Goal: Complete application form: Complete application form

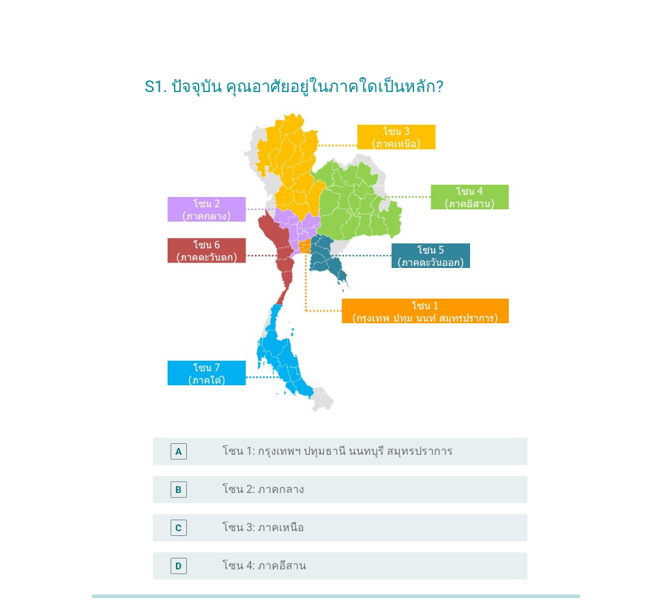
click at [308, 454] on label "โซน 1: กรุงเทพฯ ปทุมธานี นนทบุรี สมุทรปราการ" at bounding box center [337, 452] width 231 height 14
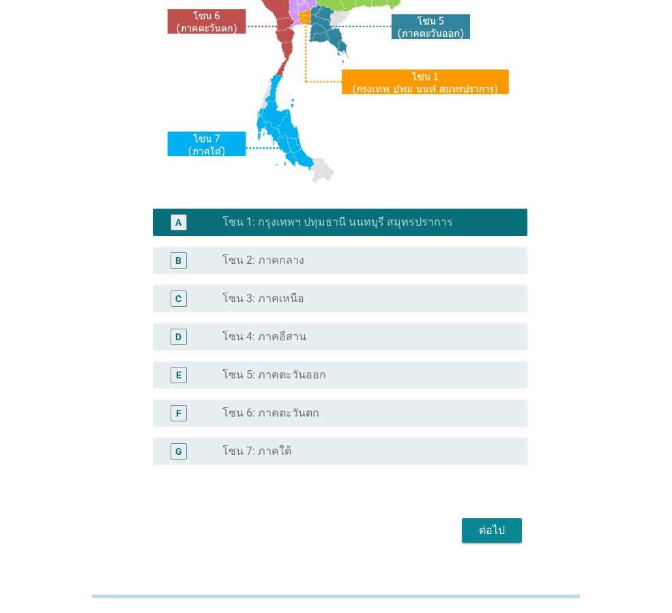
scroll to position [256, 0]
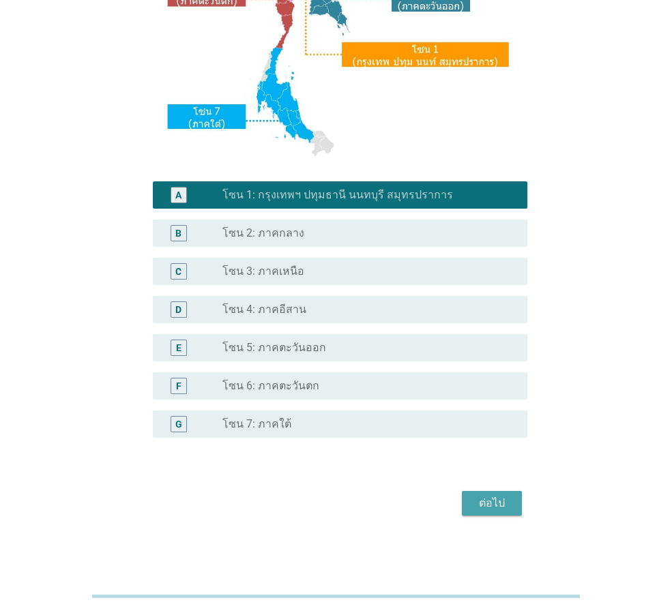
click at [507, 496] on div "ต่อไป" at bounding box center [492, 503] width 38 height 16
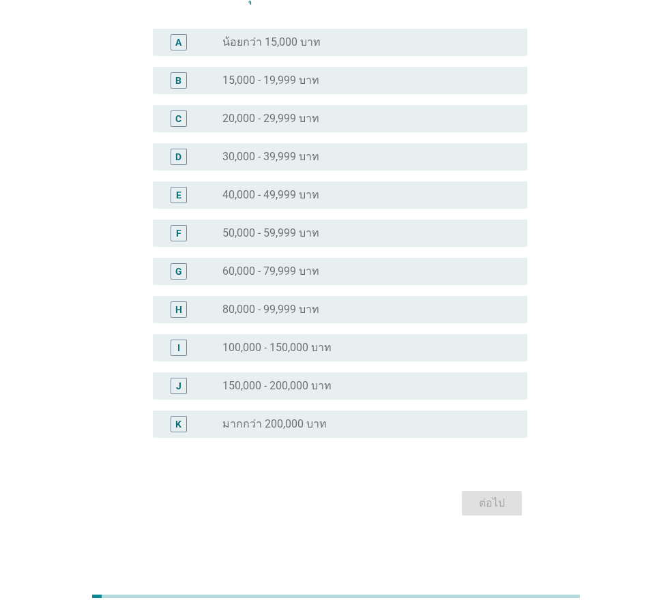
scroll to position [0, 0]
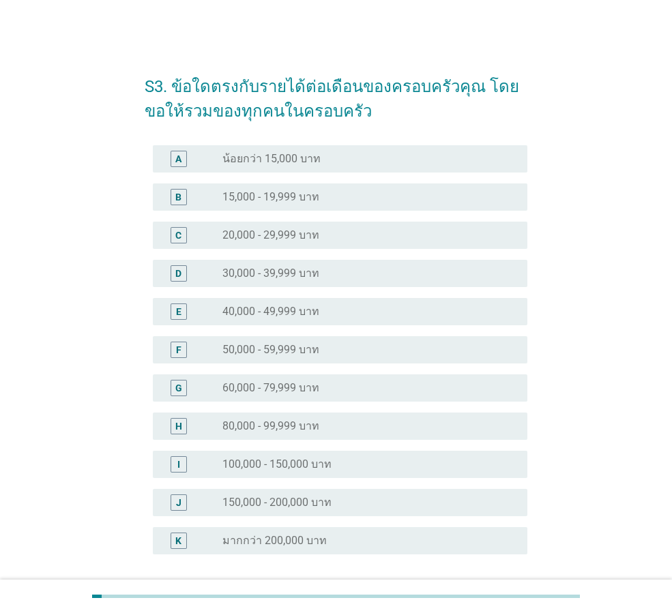
click at [314, 316] on label "40,000 - 49,999 บาท" at bounding box center [270, 312] width 97 height 14
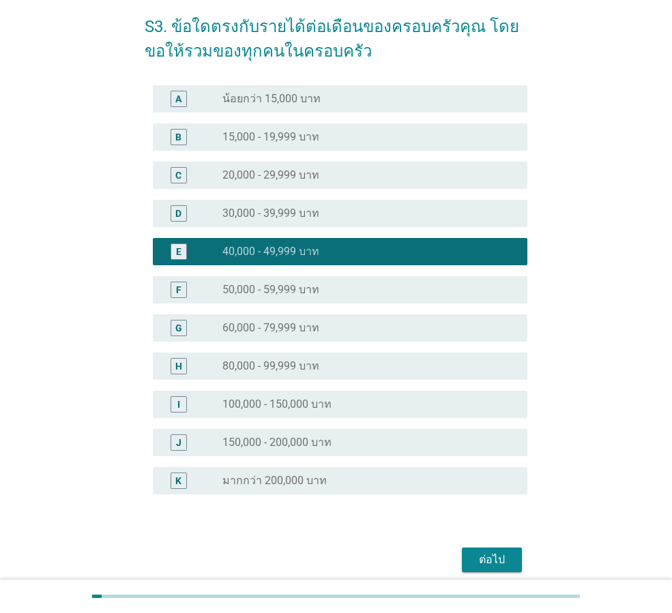
scroll to position [117, 0]
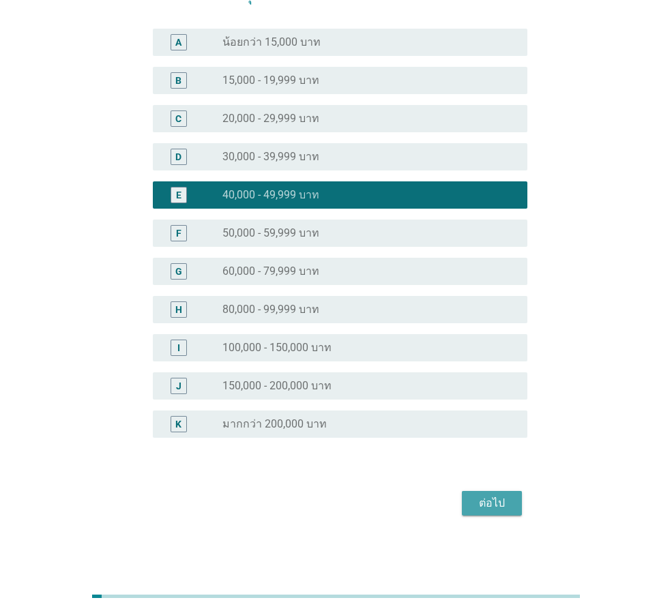
click at [500, 499] on div "ต่อไป" at bounding box center [492, 503] width 38 height 16
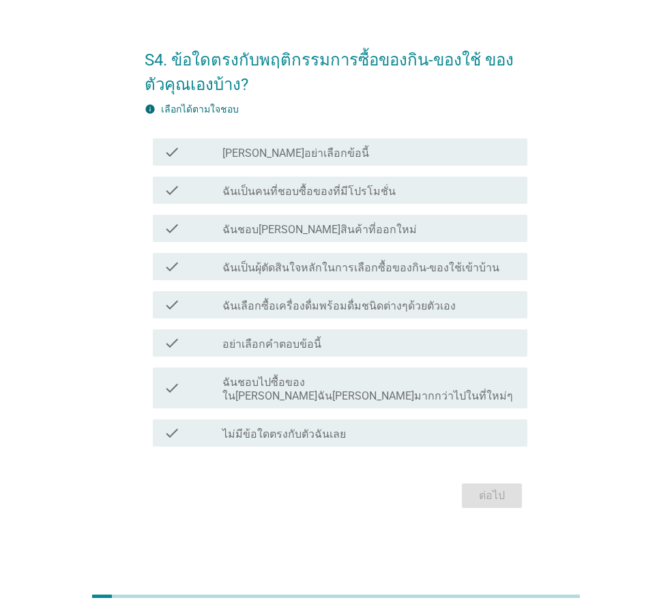
scroll to position [0, 0]
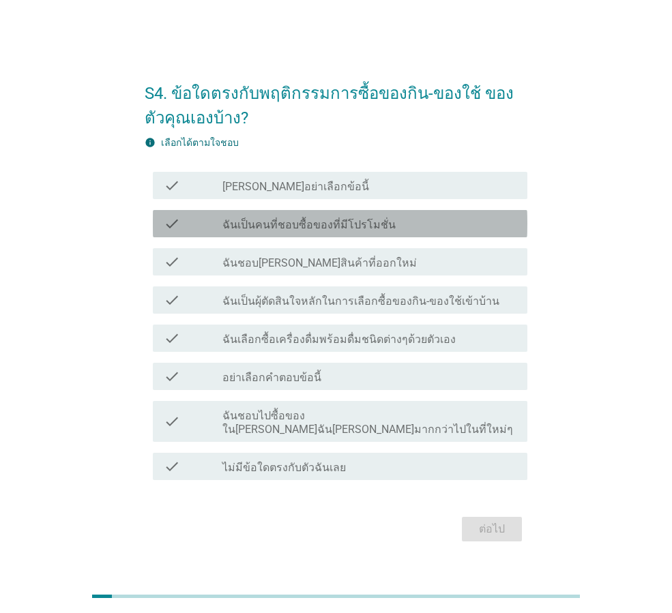
click at [296, 232] on label "ฉันเป็นคนที่ชอบซื้อของที่มีโปรโมชั่น" at bounding box center [308, 225] width 173 height 14
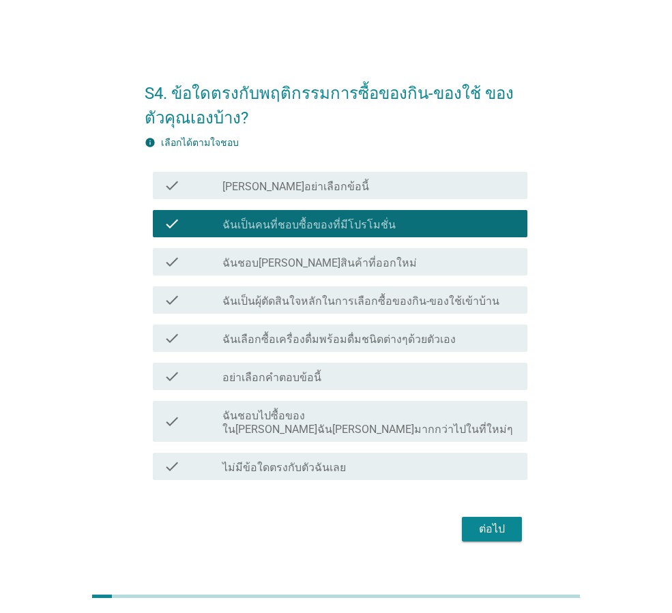
click at [310, 308] on label "ฉันเป็นผุ้ตัดสินใจหลักในการเลือกซื้อของกิน-ของใช้เข้าบ้าน" at bounding box center [360, 302] width 277 height 14
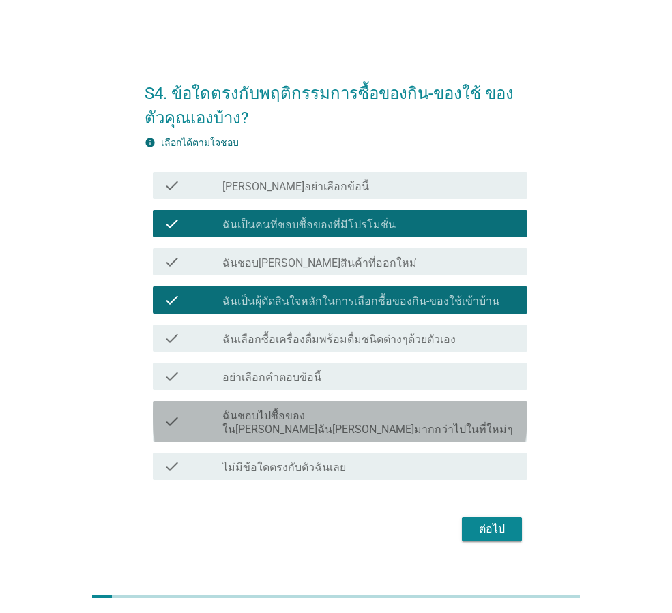
click at [314, 427] on label "ฉันชอบไปซื้อของใน[PERSON_NAME]ฉัน[PERSON_NAME]มากกว่าไปในที่ใหม่ๆ" at bounding box center [369, 422] width 294 height 27
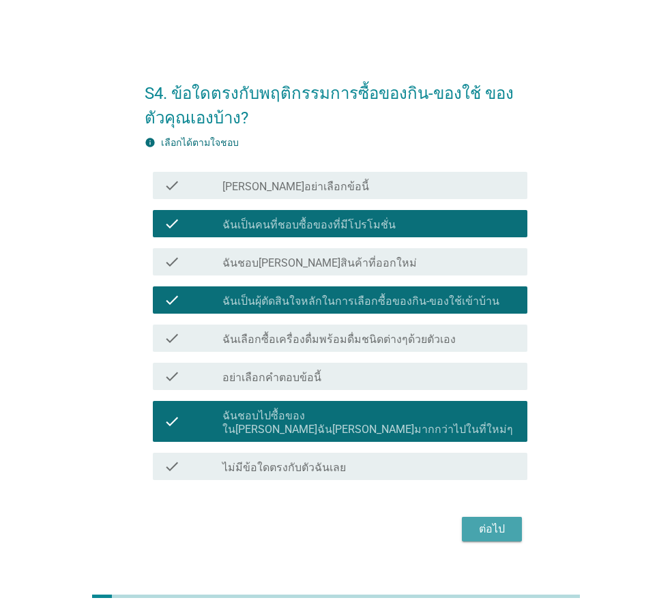
click at [501, 523] on div "ต่อไป" at bounding box center [492, 529] width 38 height 16
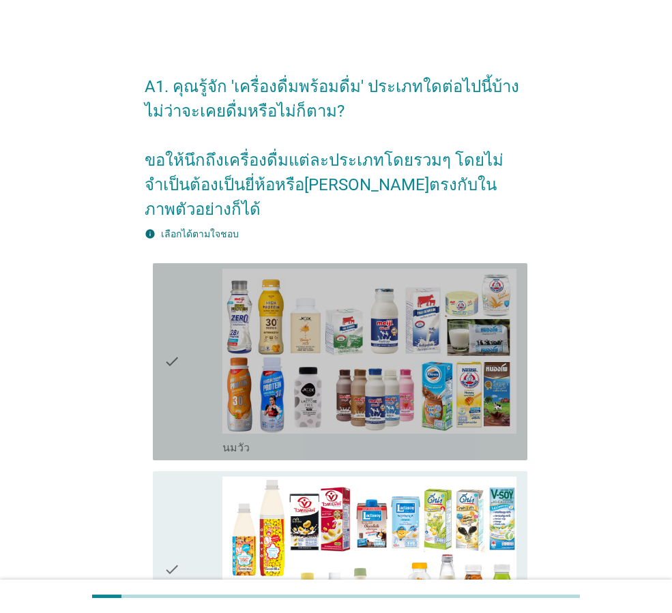
click at [204, 337] on div "check" at bounding box center [193, 362] width 59 height 186
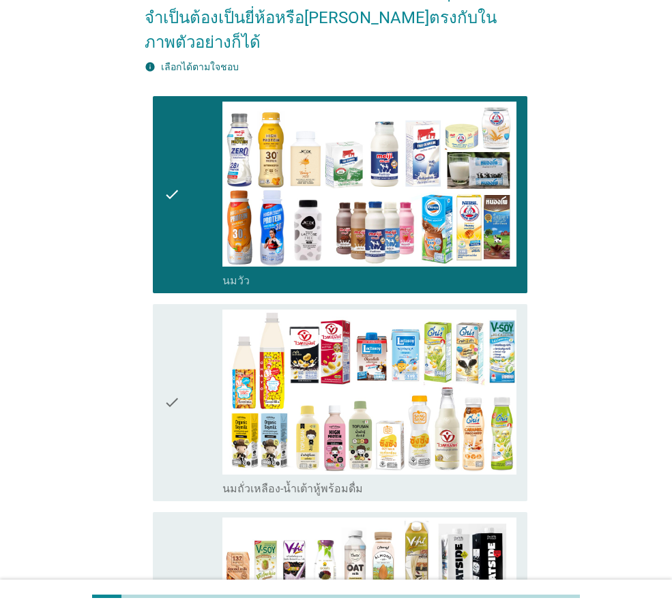
scroll to position [205, 0]
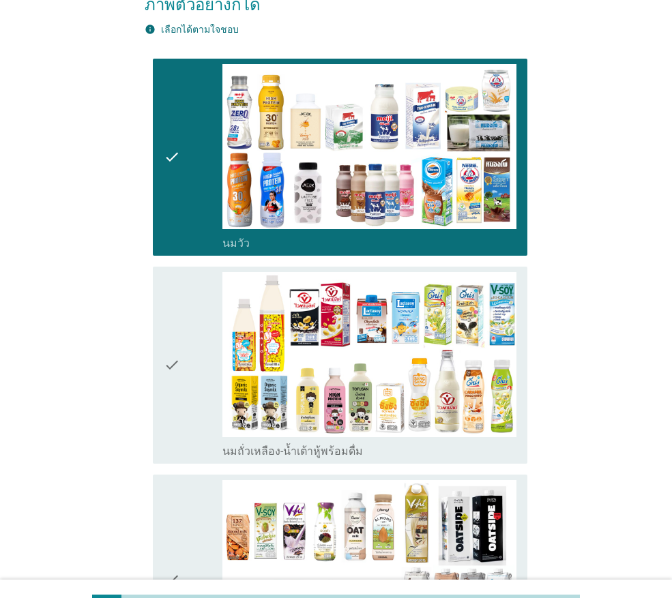
click at [204, 344] on div "check" at bounding box center [193, 365] width 59 height 186
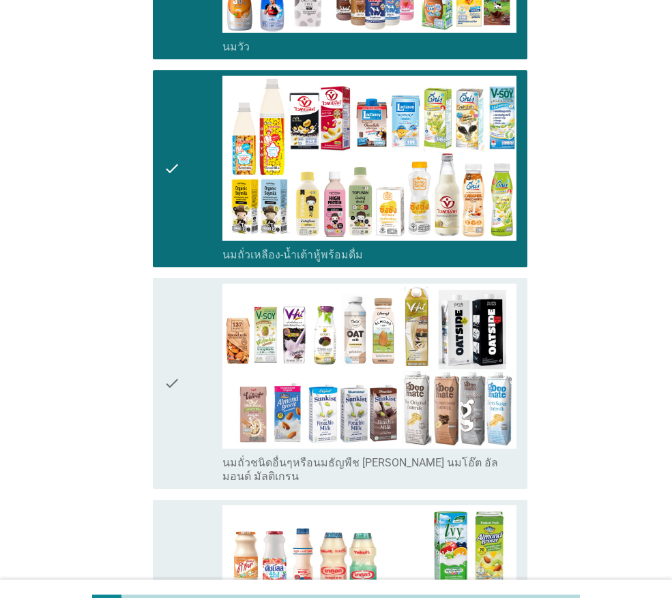
scroll to position [409, 0]
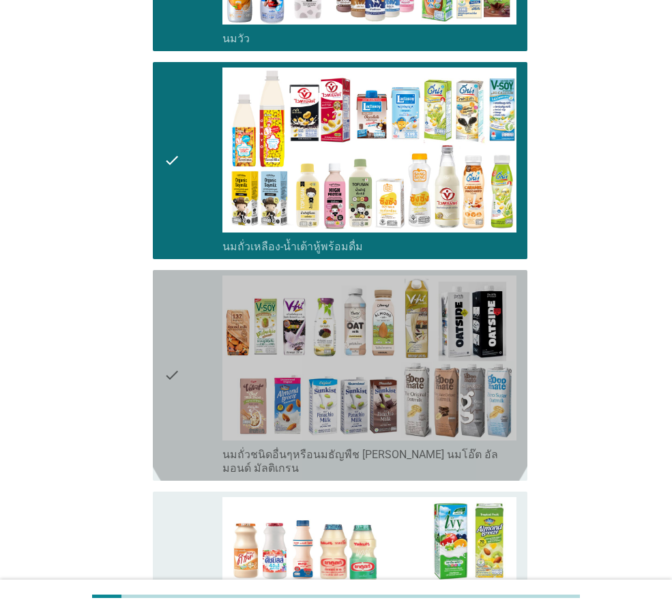
click at [204, 344] on div "check" at bounding box center [193, 376] width 59 height 200
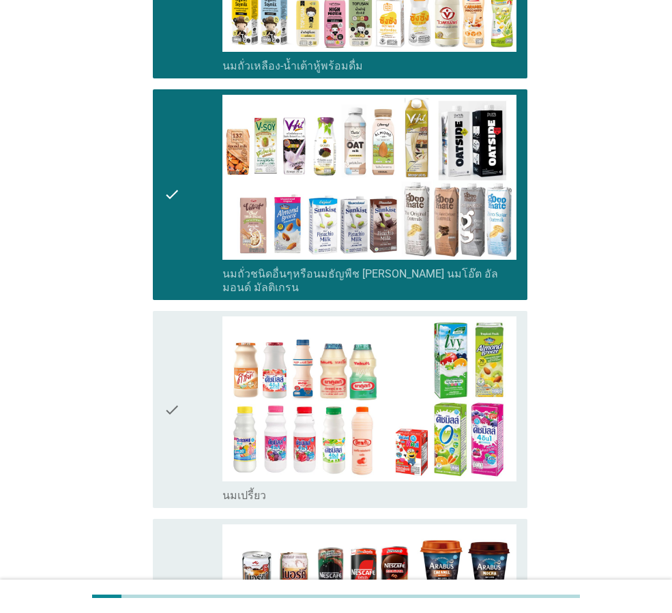
scroll to position [614, 0]
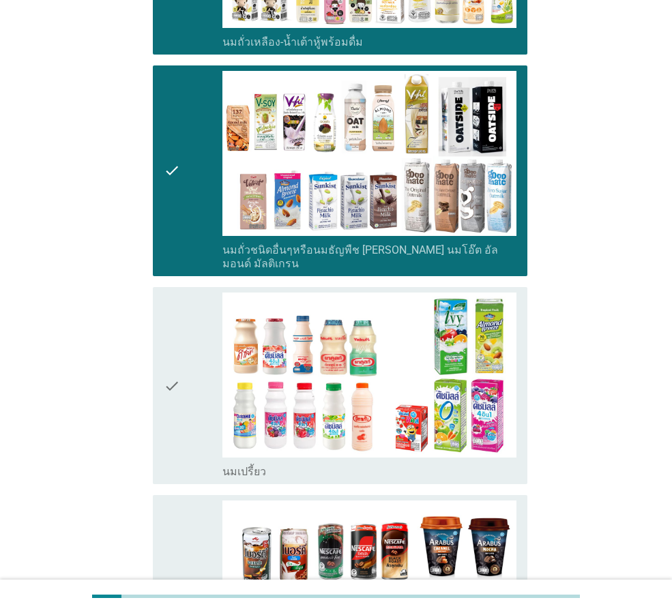
click at [169, 344] on icon "check" at bounding box center [172, 386] width 16 height 186
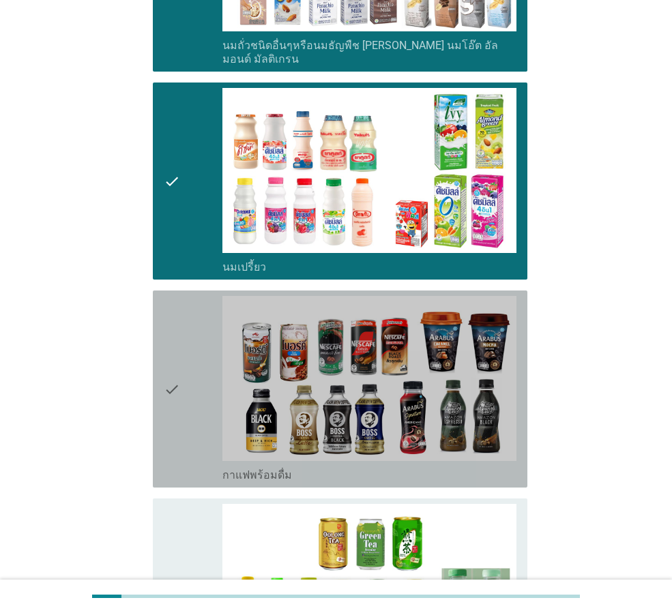
click at [169, 346] on icon "check" at bounding box center [172, 389] width 16 height 186
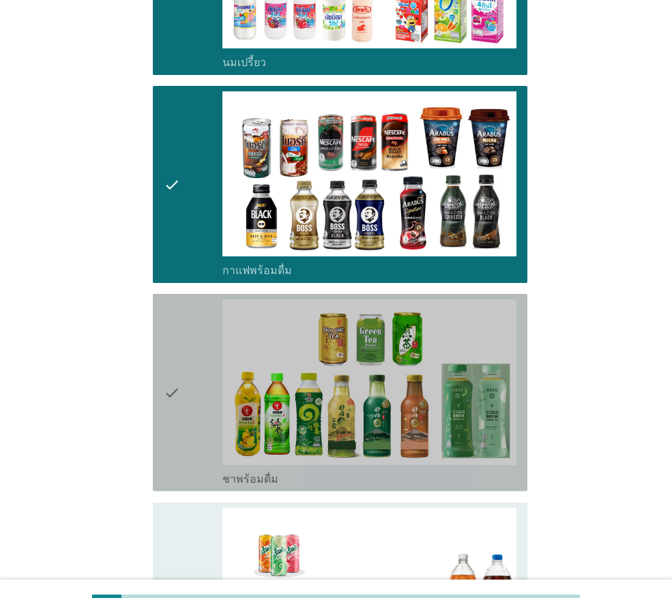
click at [169, 346] on icon "check" at bounding box center [172, 392] width 16 height 186
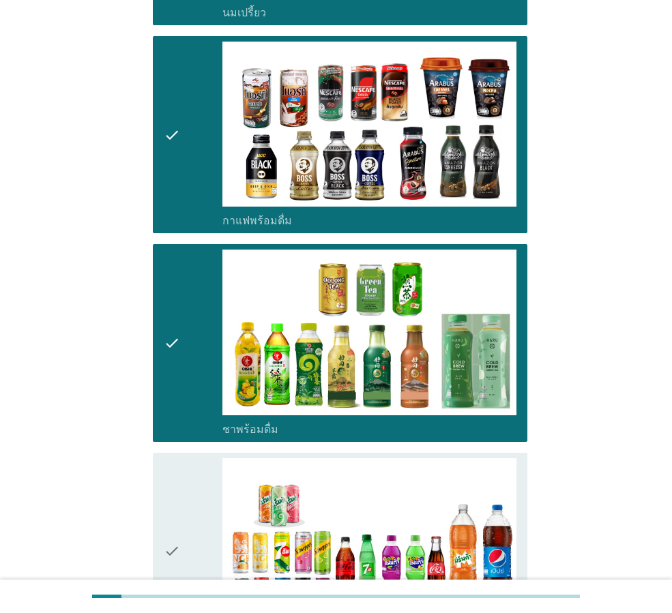
scroll to position [1091, 0]
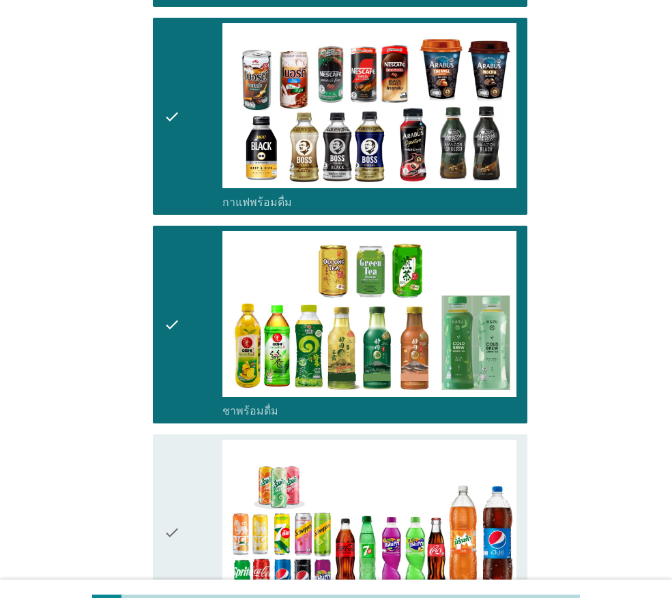
click at [173, 440] on icon "check" at bounding box center [172, 533] width 16 height 186
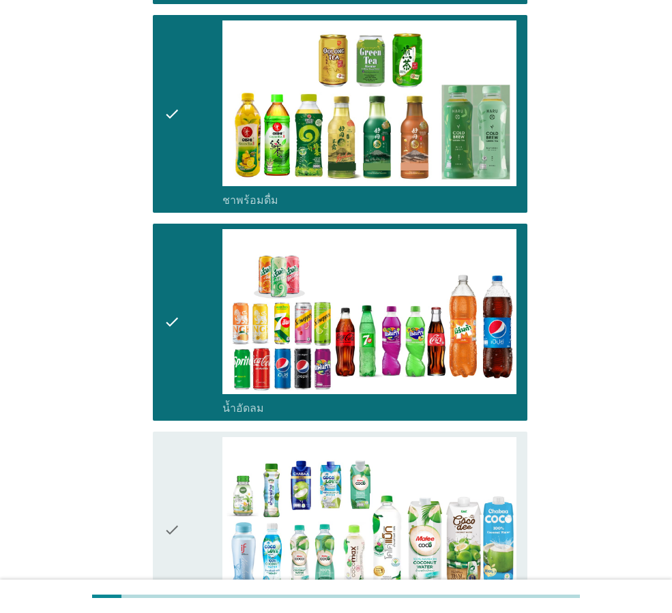
scroll to position [1500, 0]
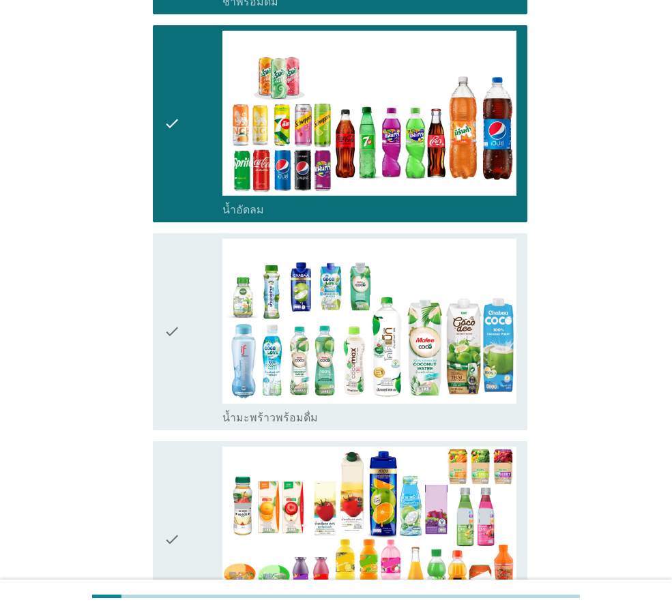
click at [175, 368] on icon "check" at bounding box center [172, 332] width 16 height 186
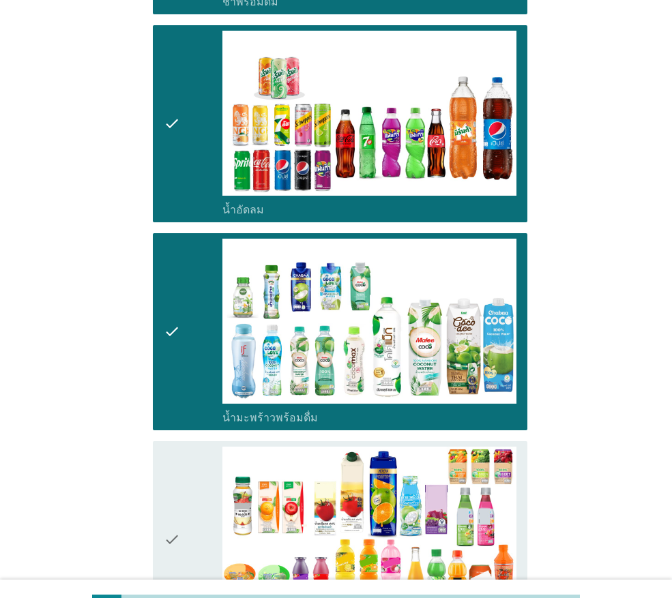
click at [188, 459] on div "check" at bounding box center [193, 540] width 59 height 186
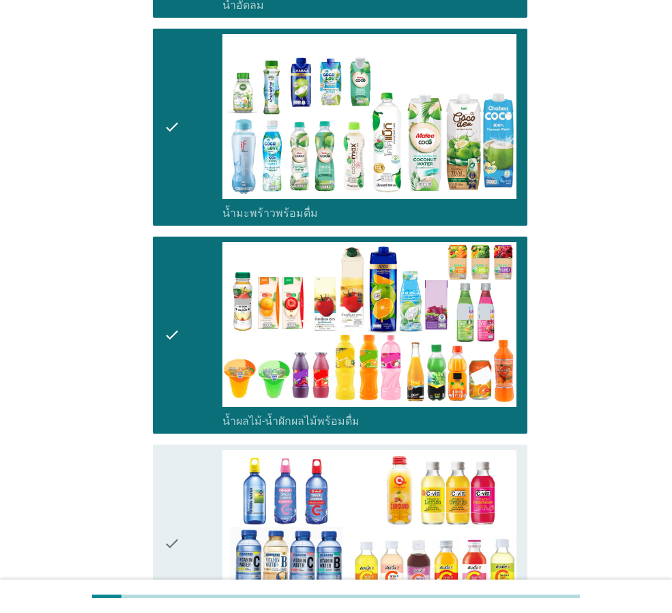
click at [188, 456] on div "check" at bounding box center [193, 543] width 59 height 186
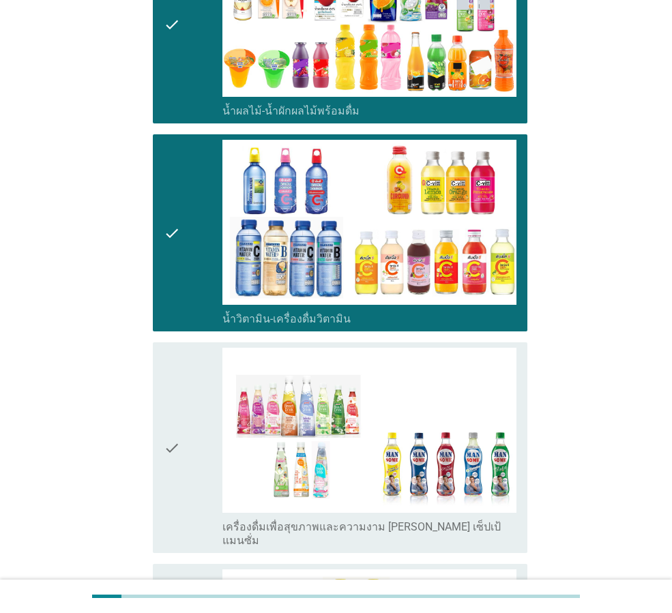
scroll to position [2046, 0]
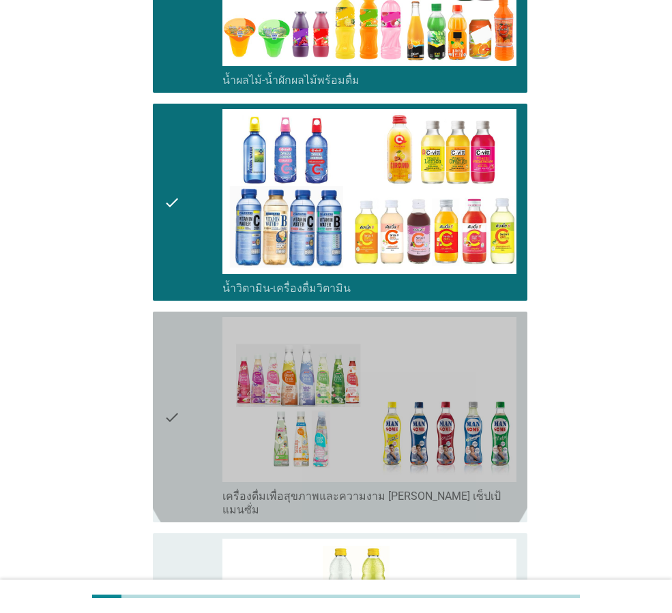
click at [183, 421] on div "check" at bounding box center [193, 417] width 59 height 200
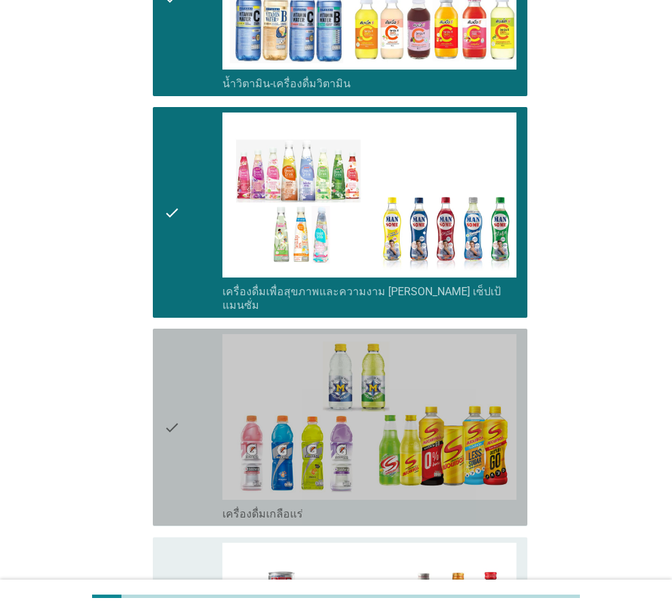
click at [186, 424] on div "check" at bounding box center [193, 427] width 59 height 186
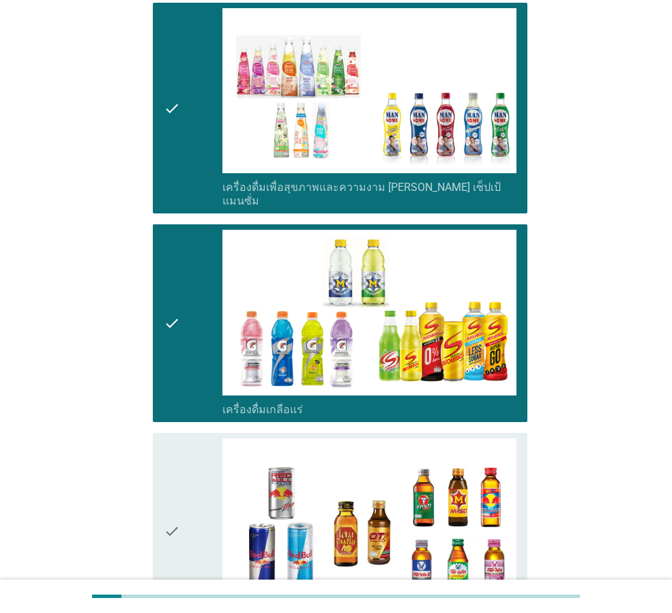
scroll to position [2523, 0]
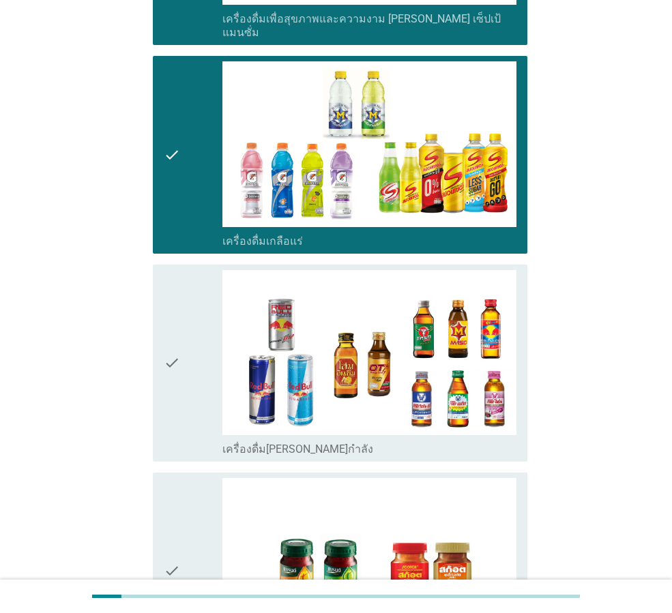
click at [179, 357] on icon "check" at bounding box center [172, 363] width 16 height 186
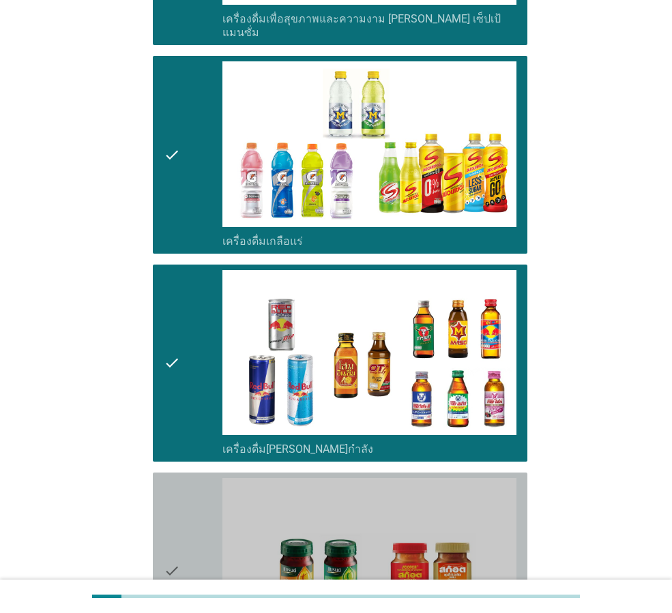
click at [182, 478] on div "check" at bounding box center [193, 571] width 59 height 186
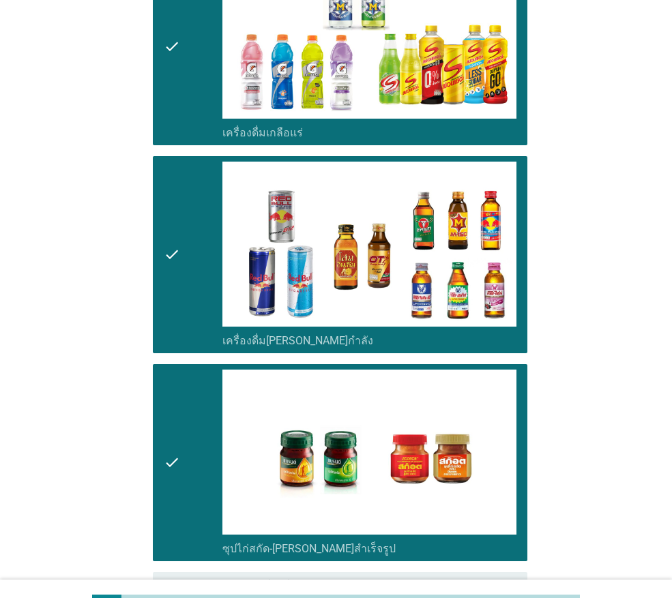
scroll to position [2725, 0]
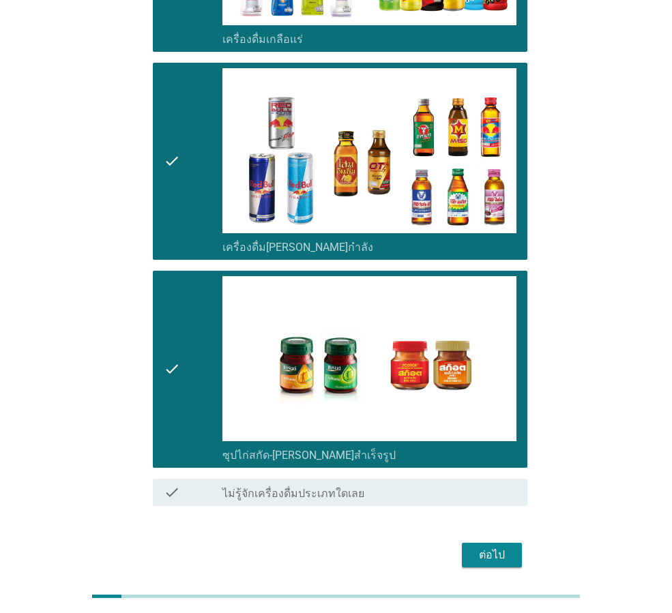
click at [479, 547] on div "ต่อไป" at bounding box center [492, 555] width 38 height 16
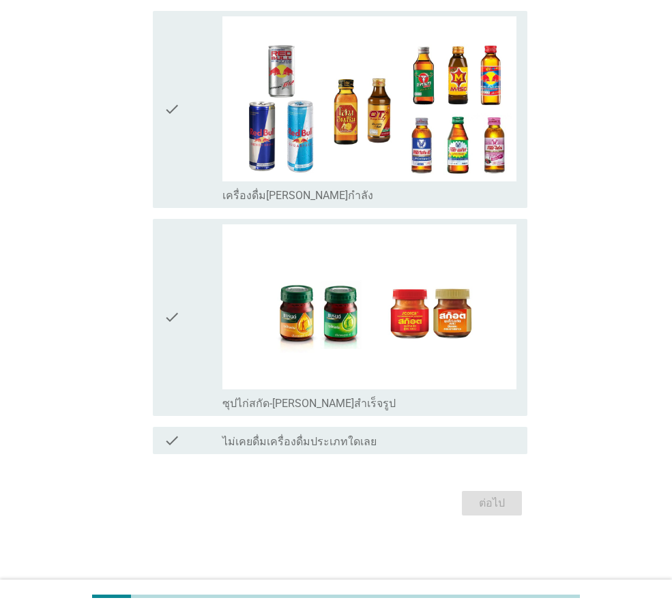
scroll to position [0, 0]
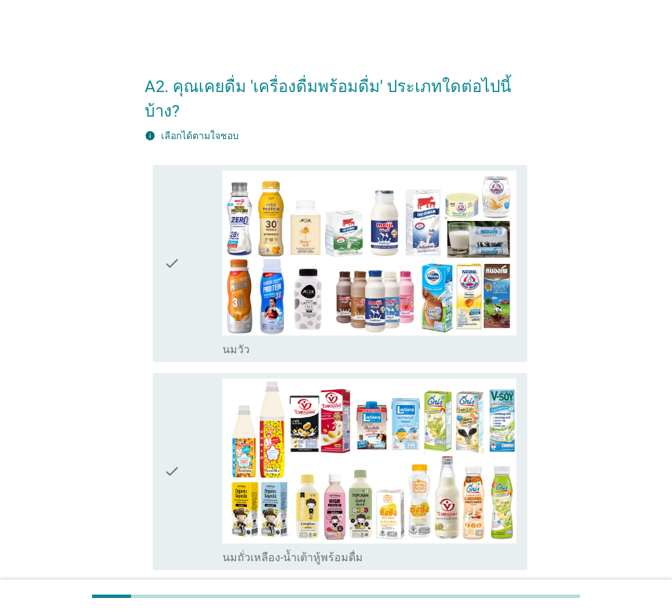
click at [166, 242] on icon "check" at bounding box center [172, 264] width 16 height 186
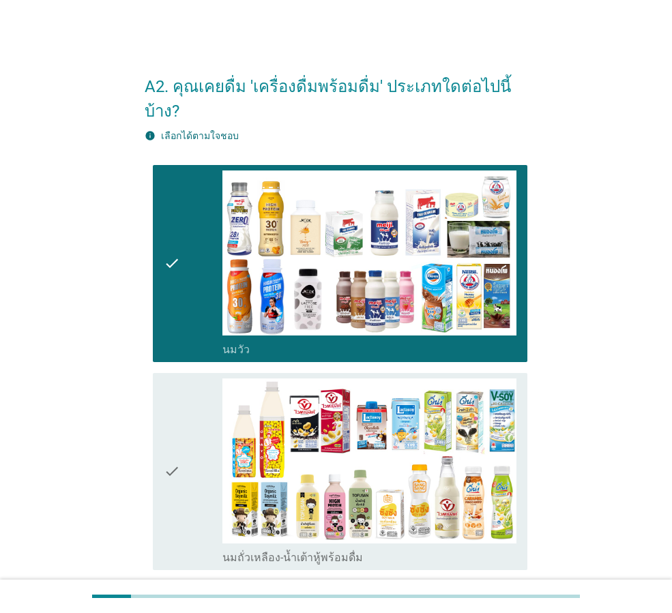
click at [178, 441] on icon "check" at bounding box center [172, 472] width 16 height 186
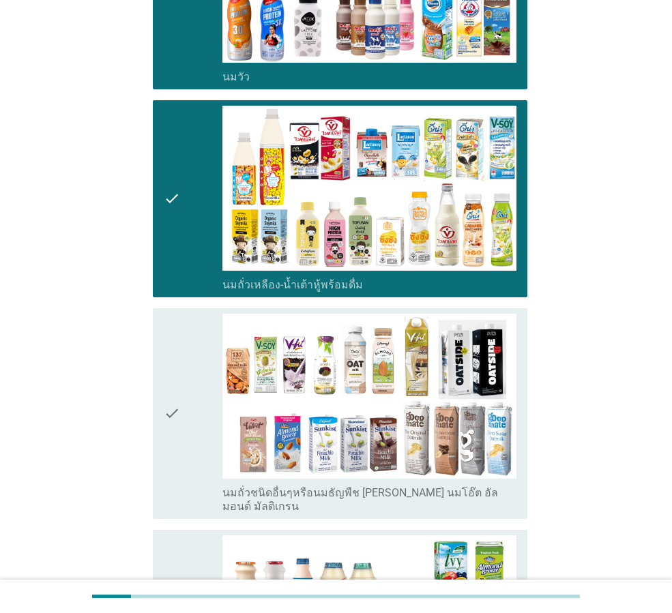
click at [178, 441] on icon "check" at bounding box center [172, 414] width 16 height 200
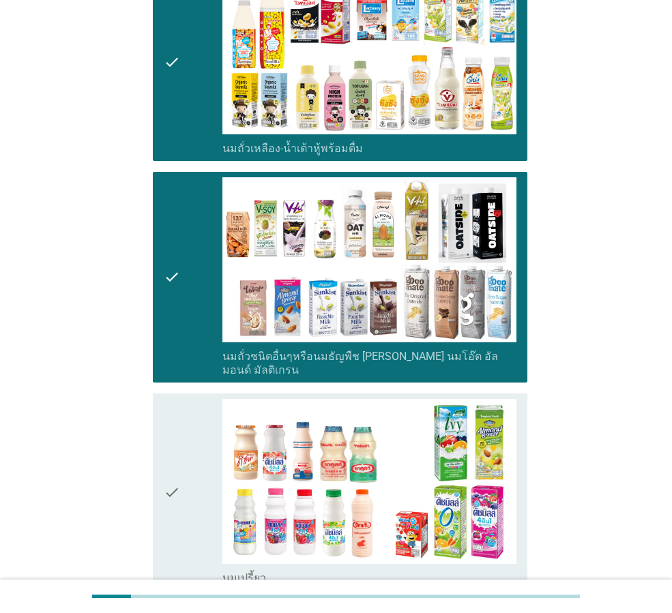
click at [179, 441] on icon "check" at bounding box center [172, 492] width 16 height 186
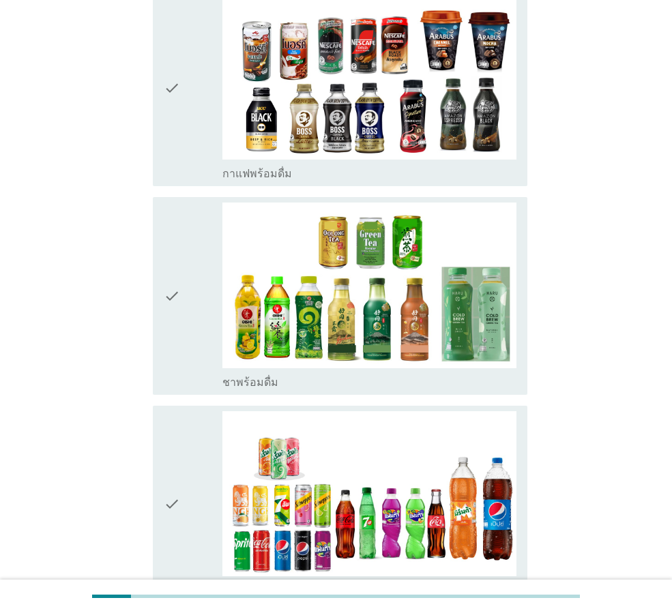
scroll to position [1023, 0]
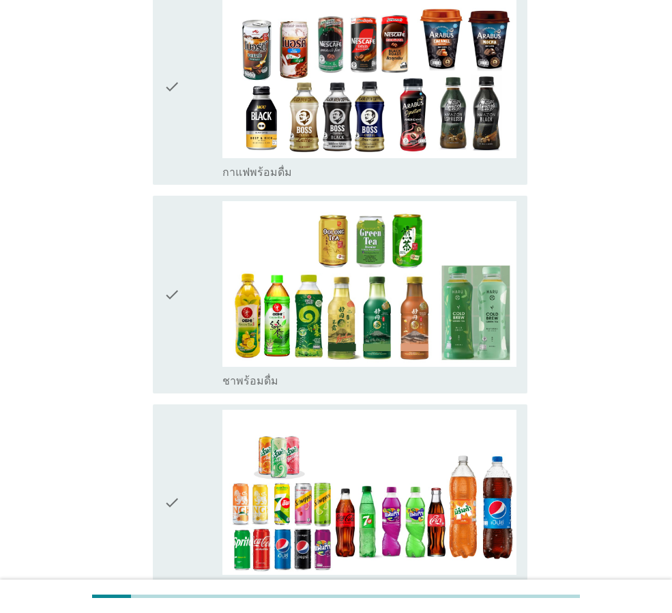
click at [167, 292] on icon "check" at bounding box center [172, 294] width 16 height 186
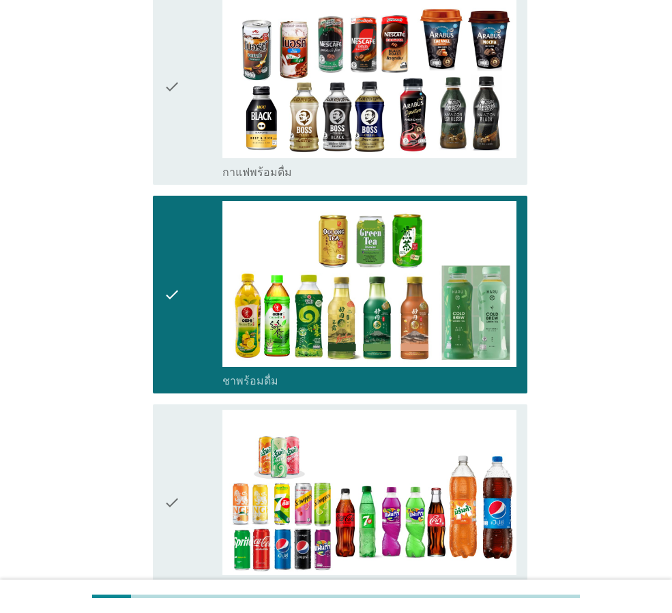
click at [181, 465] on div "check" at bounding box center [193, 503] width 59 height 186
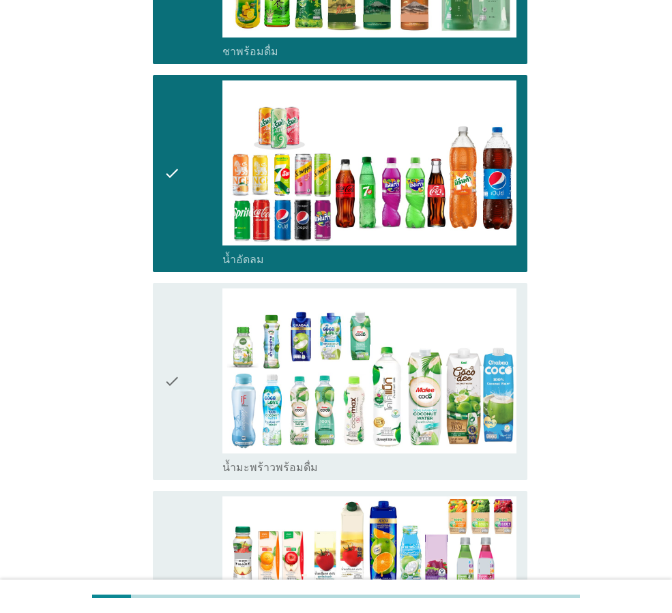
scroll to position [1364, 0]
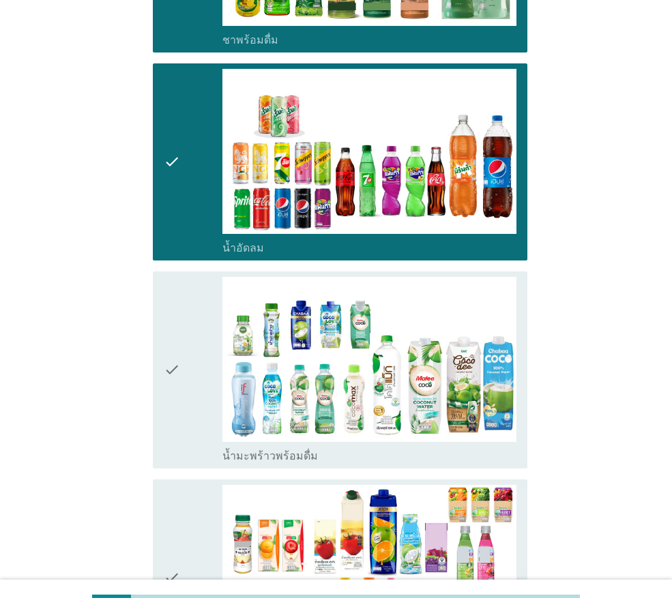
click at [186, 374] on div "check" at bounding box center [193, 370] width 59 height 186
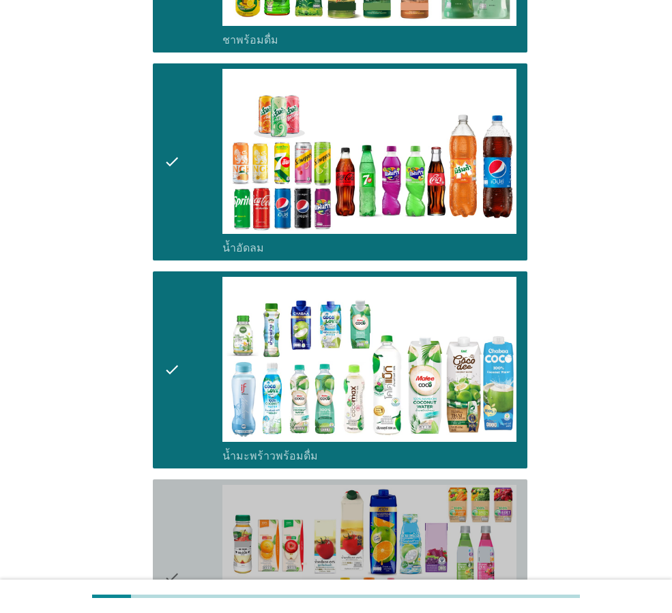
click at [188, 498] on div "check" at bounding box center [193, 578] width 59 height 186
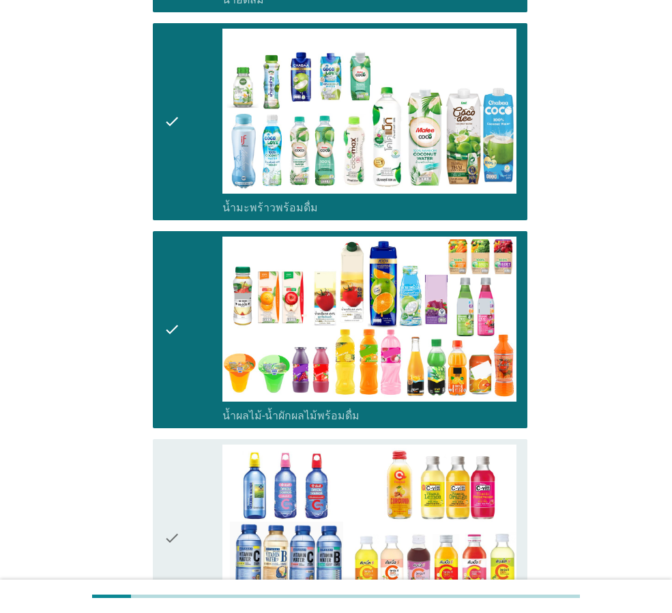
scroll to position [1841, 0]
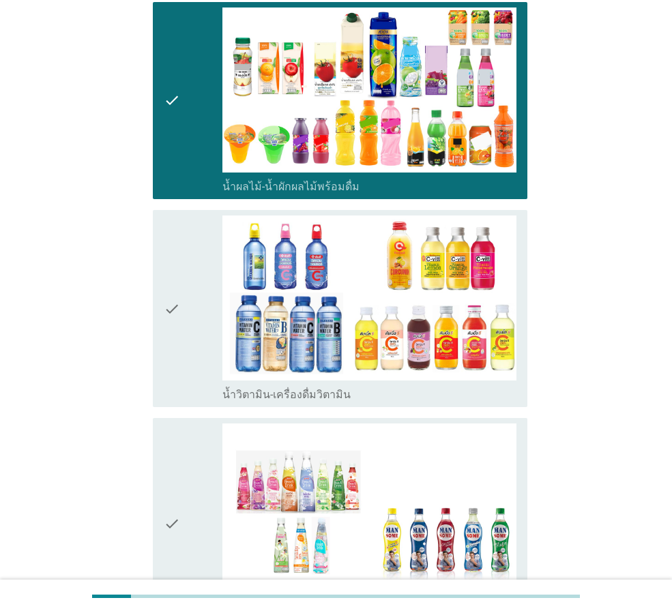
click at [177, 313] on icon "check" at bounding box center [172, 309] width 16 height 186
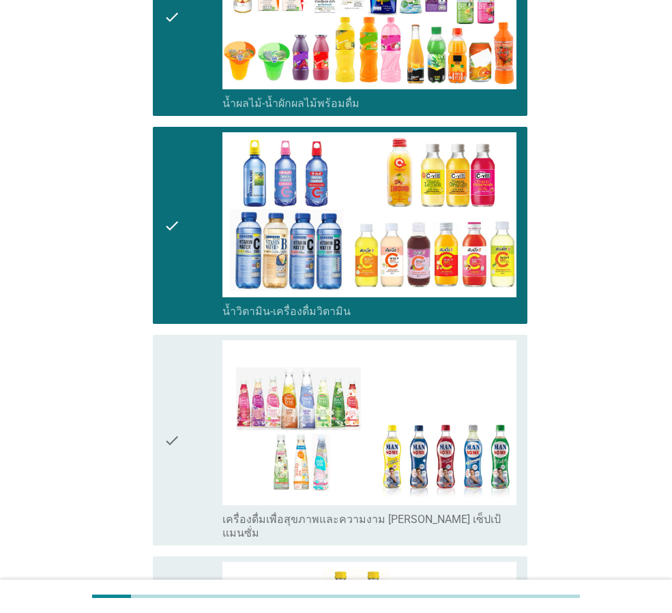
scroll to position [2114, 0]
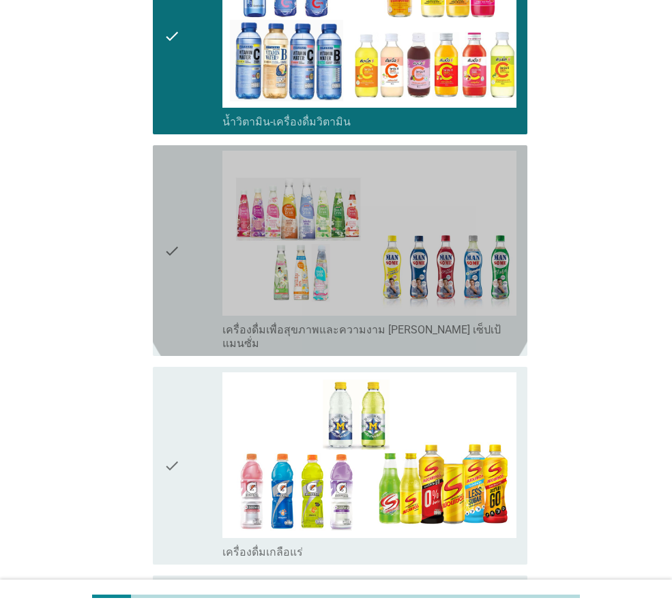
click at [168, 255] on icon "check" at bounding box center [172, 251] width 16 height 200
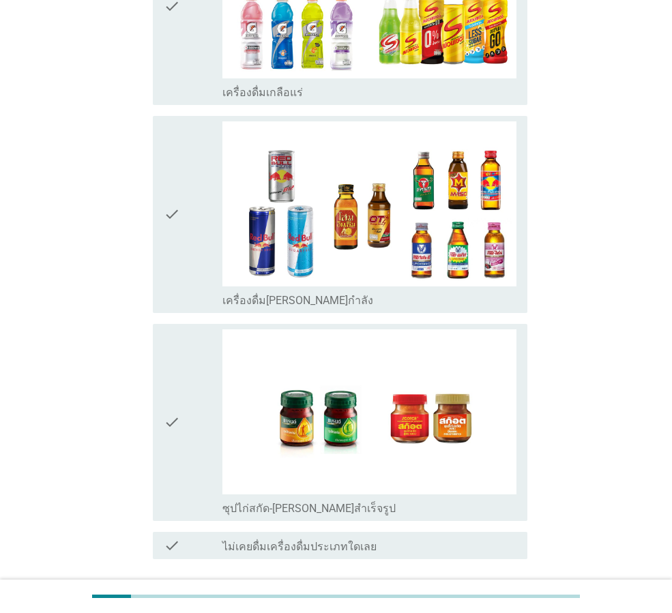
scroll to position [2592, 0]
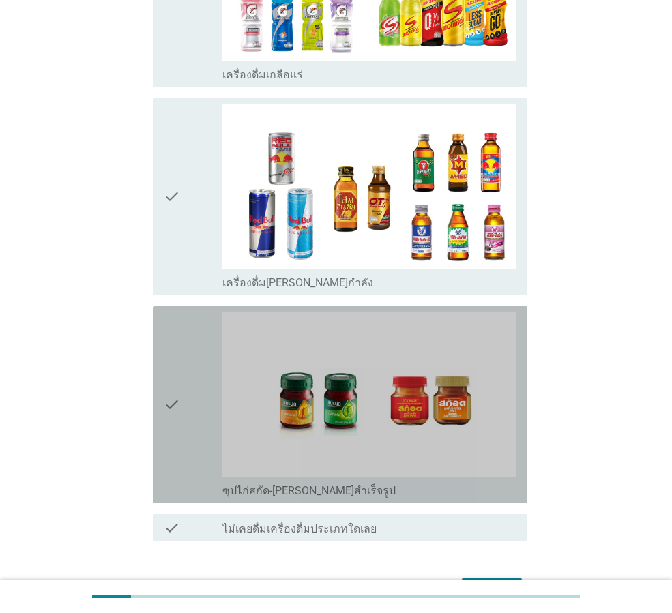
click at [176, 375] on icon "check" at bounding box center [172, 405] width 16 height 186
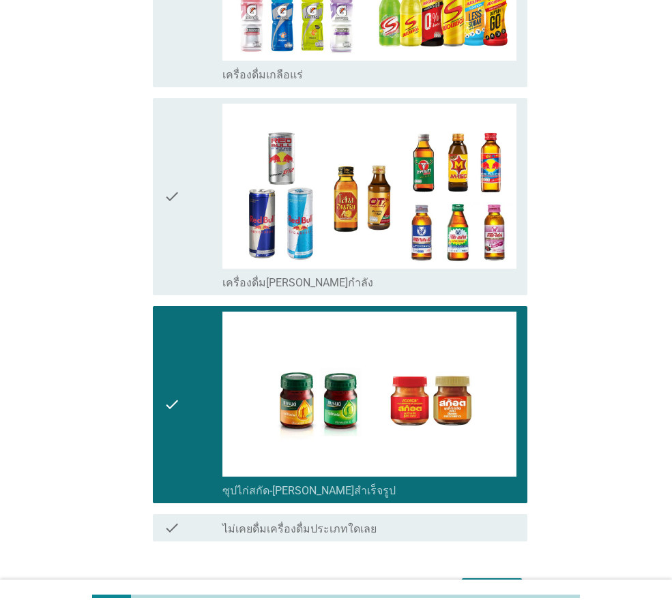
click at [499, 582] on div "ต่อไป" at bounding box center [492, 590] width 38 height 16
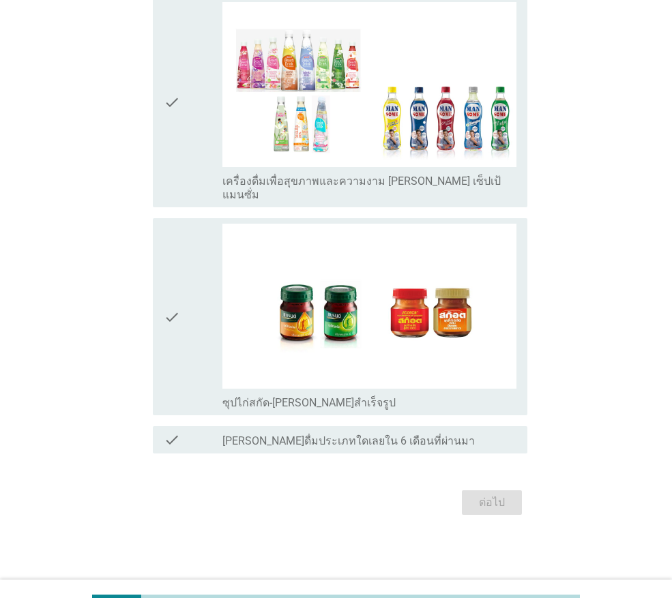
scroll to position [0, 0]
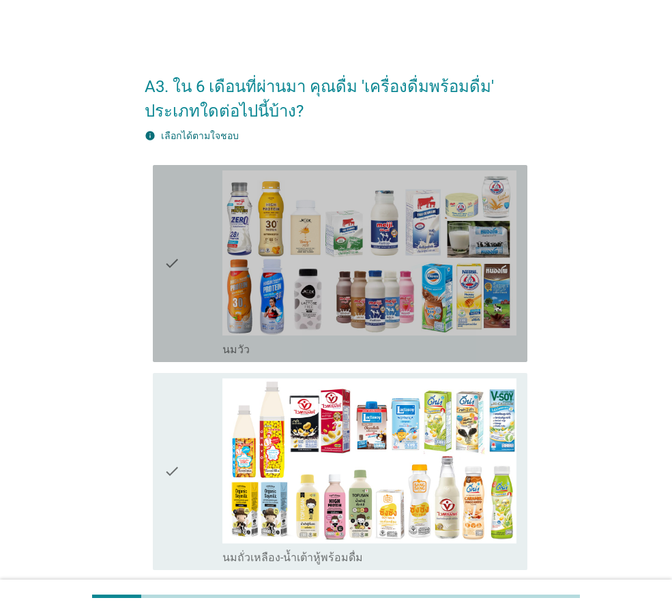
click at [181, 281] on div "check" at bounding box center [193, 264] width 59 height 186
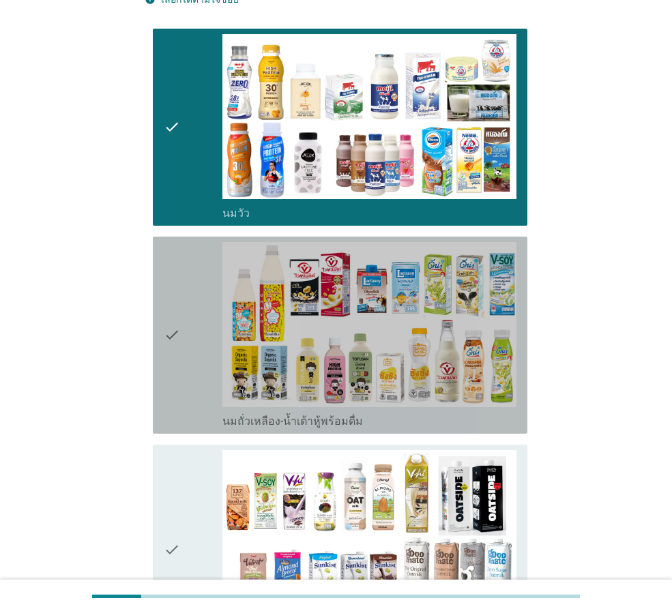
click at [189, 338] on div "check" at bounding box center [193, 335] width 59 height 186
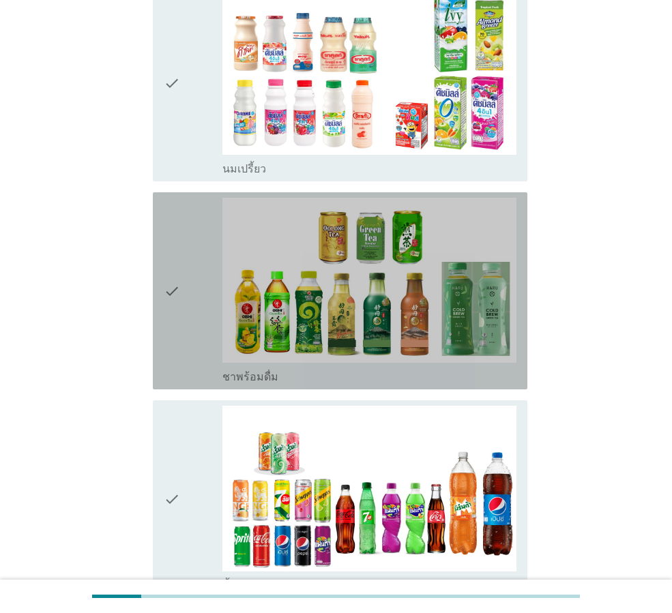
click at [188, 288] on div "check" at bounding box center [193, 291] width 59 height 186
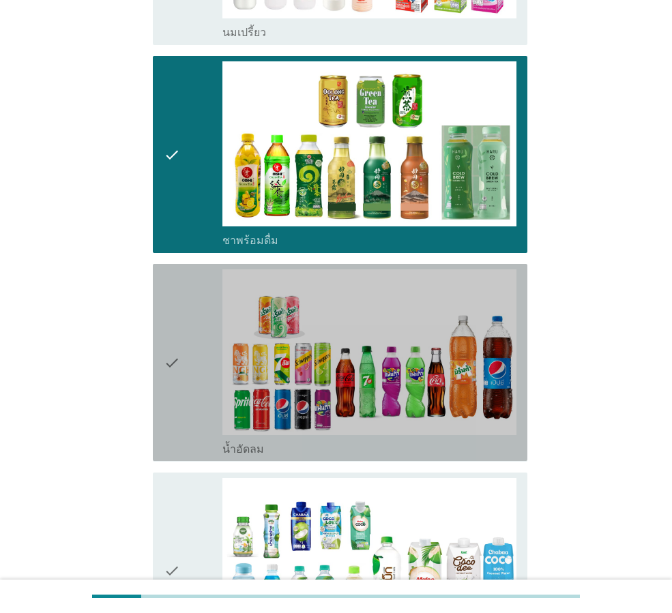
click at [185, 340] on div "check" at bounding box center [193, 362] width 59 height 186
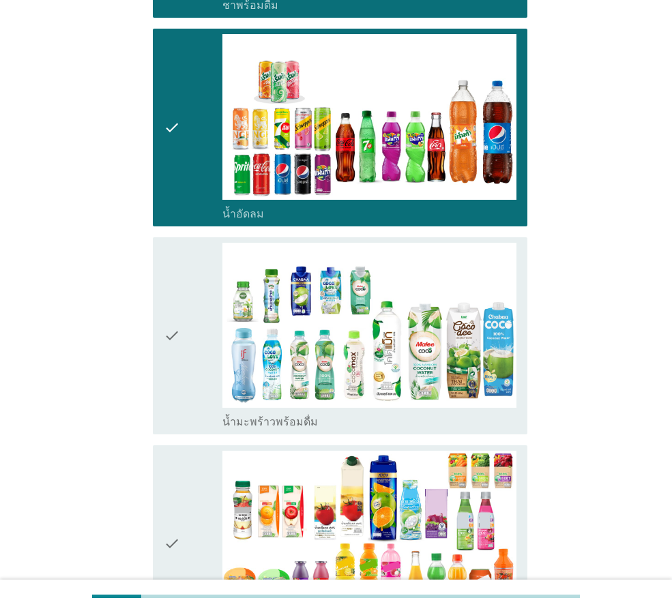
scroll to position [1364, 0]
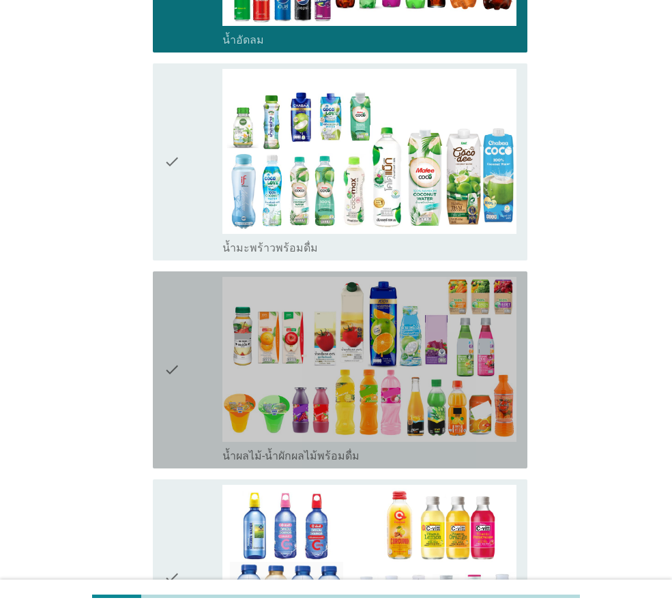
click at [192, 355] on div "check" at bounding box center [193, 370] width 59 height 186
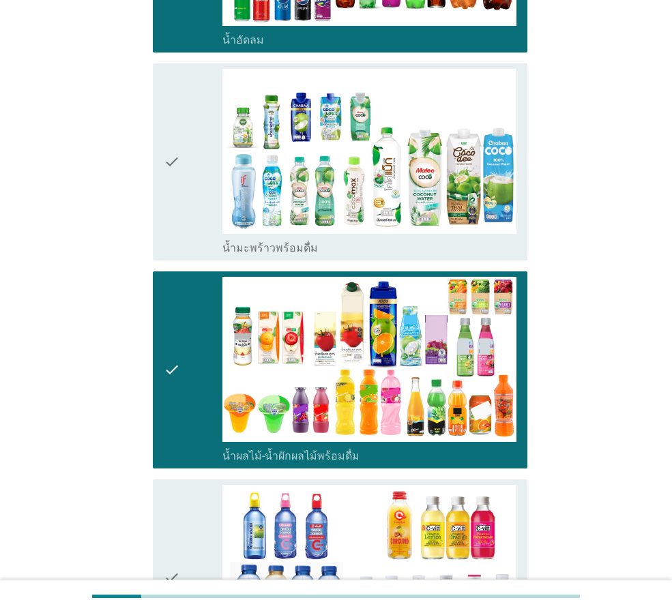
click at [191, 340] on div "check" at bounding box center [193, 370] width 59 height 186
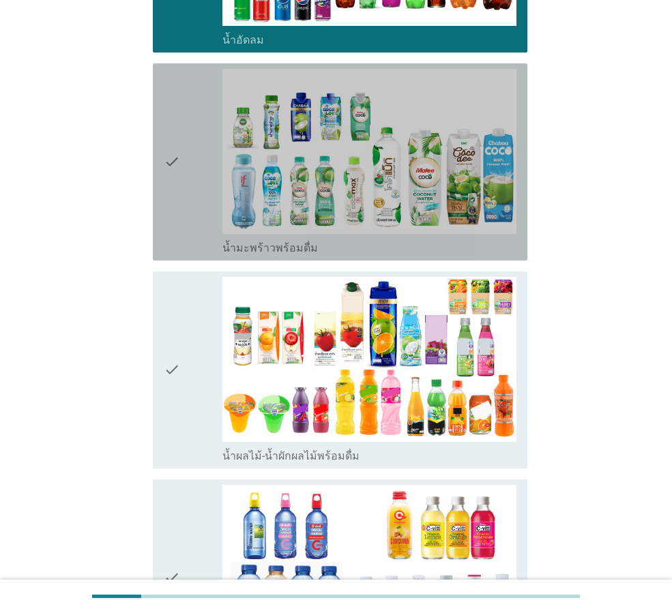
click at [192, 185] on div "check" at bounding box center [193, 162] width 59 height 186
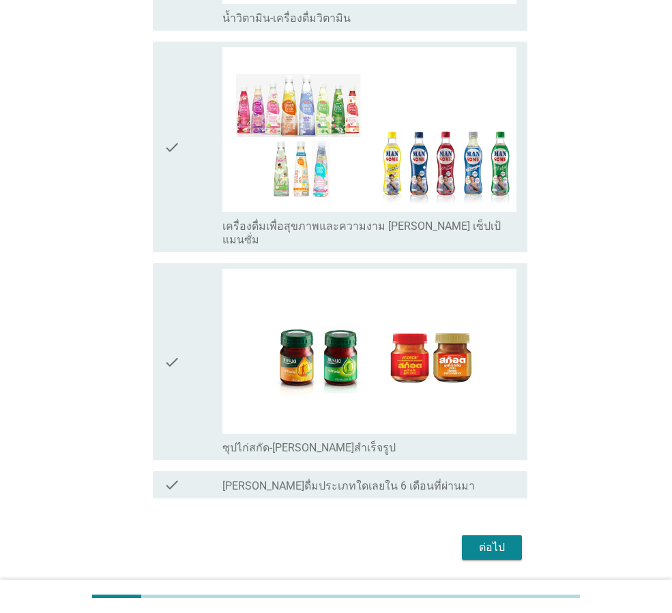
scroll to position [2028, 0]
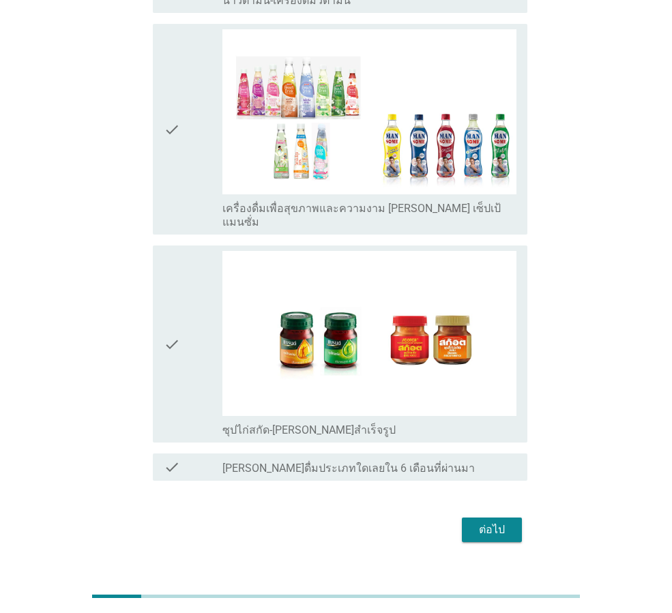
click at [490, 522] on div "ต่อไป" at bounding box center [492, 530] width 38 height 16
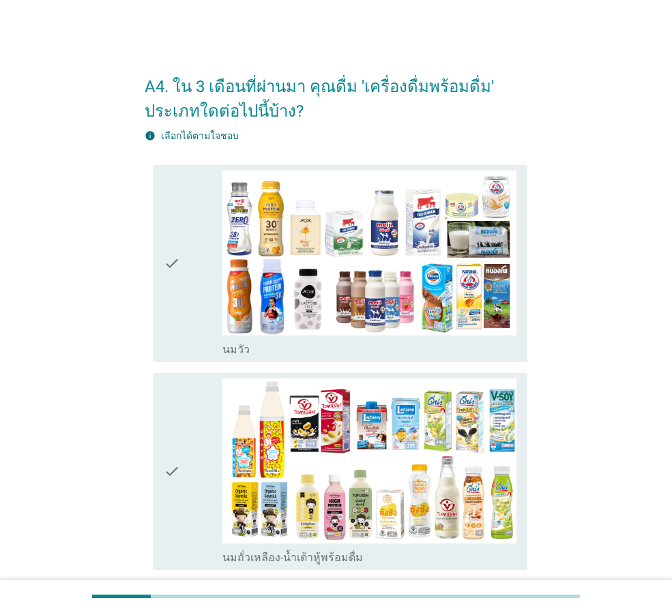
click at [182, 258] on div "check" at bounding box center [193, 264] width 59 height 186
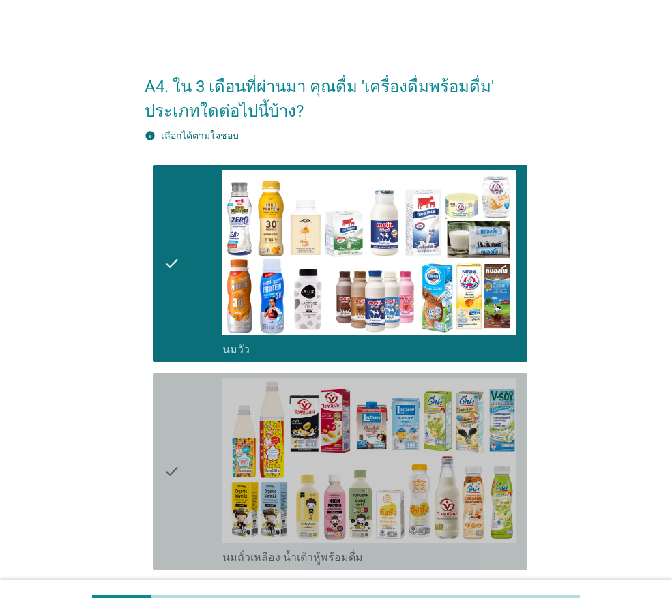
click at [194, 433] on div "check" at bounding box center [193, 472] width 59 height 186
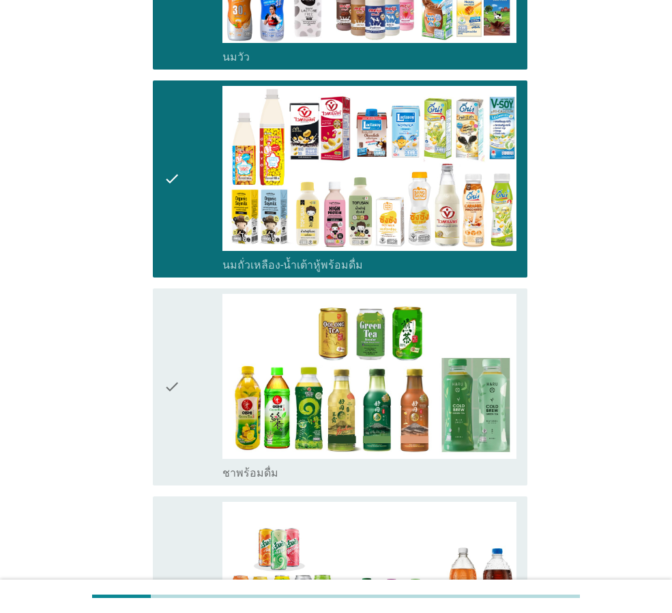
scroll to position [341, 0]
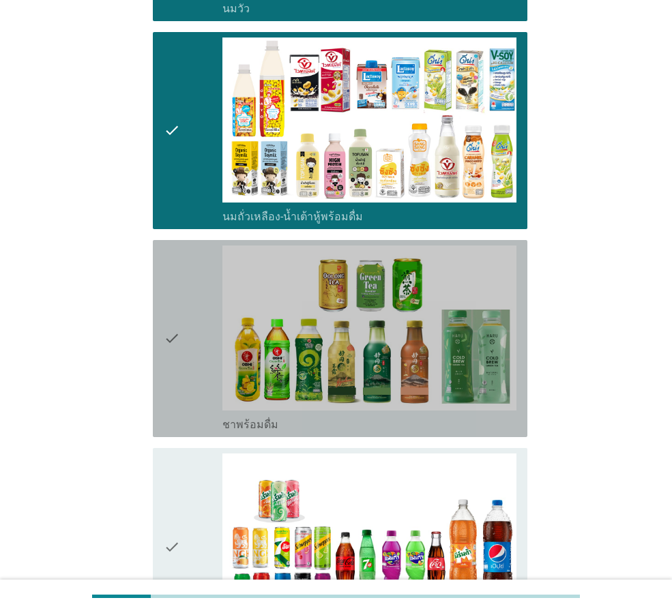
click at [181, 386] on div "check" at bounding box center [193, 339] width 59 height 186
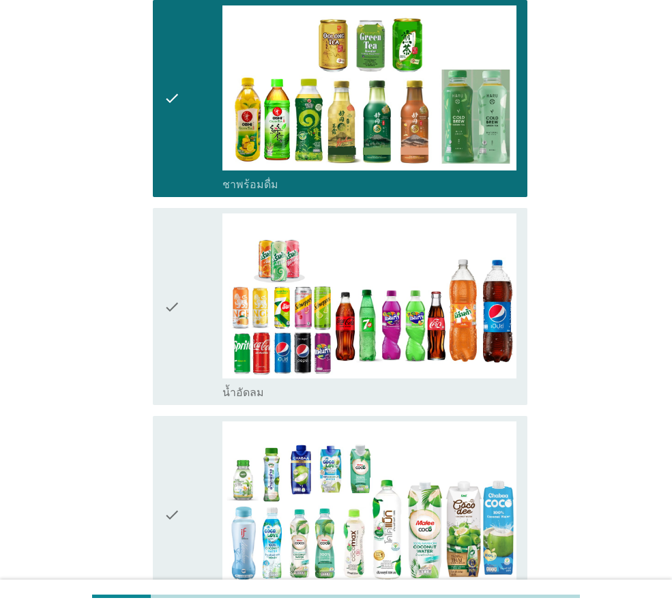
scroll to position [682, 0]
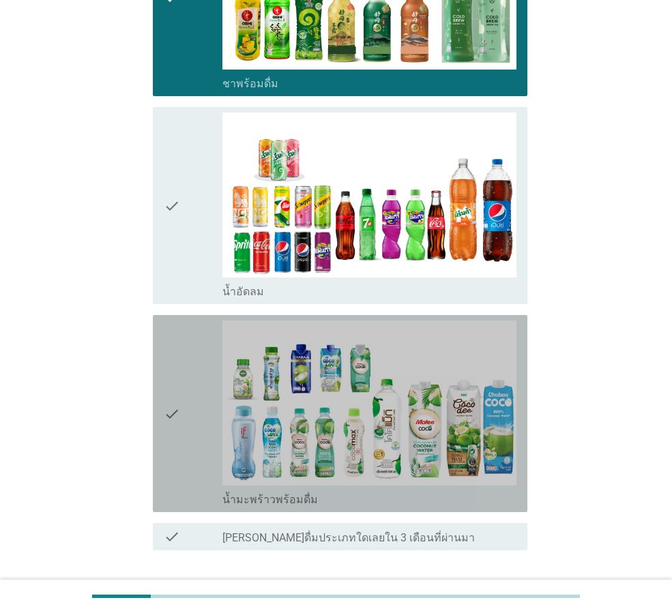
click at [181, 380] on div "check" at bounding box center [193, 414] width 59 height 186
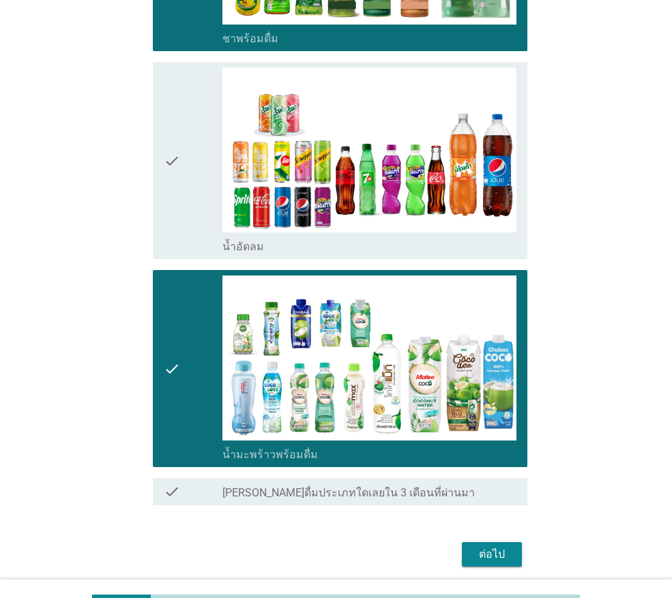
scroll to position [779, 0]
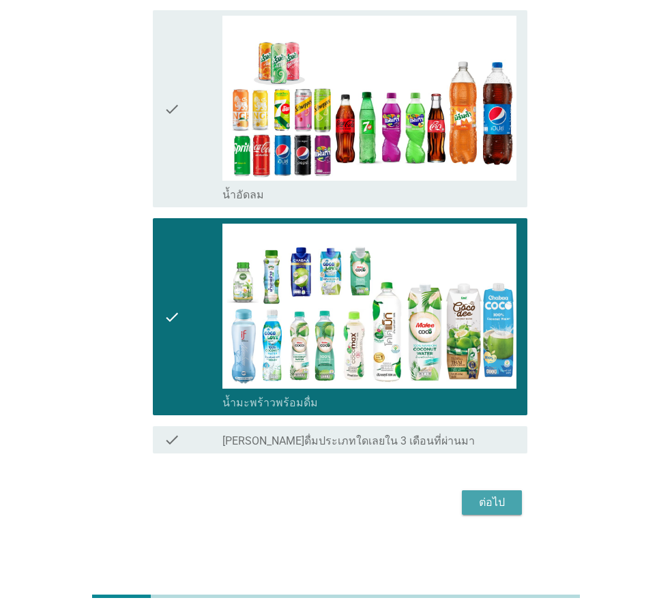
click at [492, 500] on div "ต่อไป" at bounding box center [492, 502] width 38 height 16
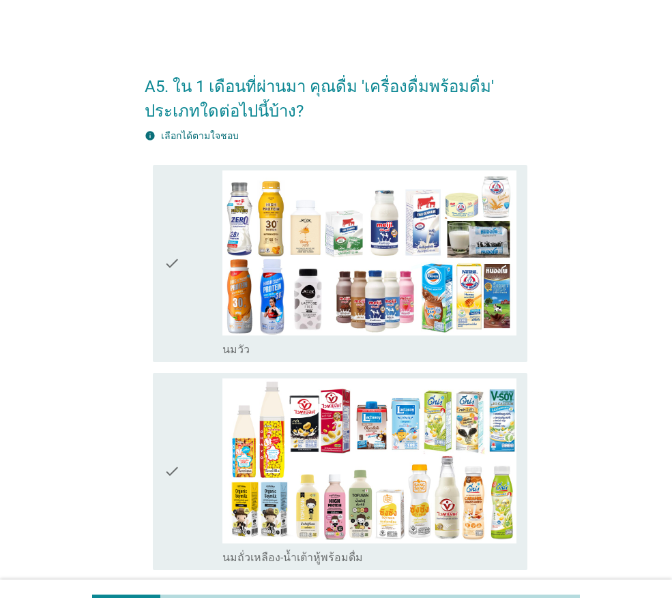
click at [198, 256] on div "check" at bounding box center [193, 264] width 59 height 186
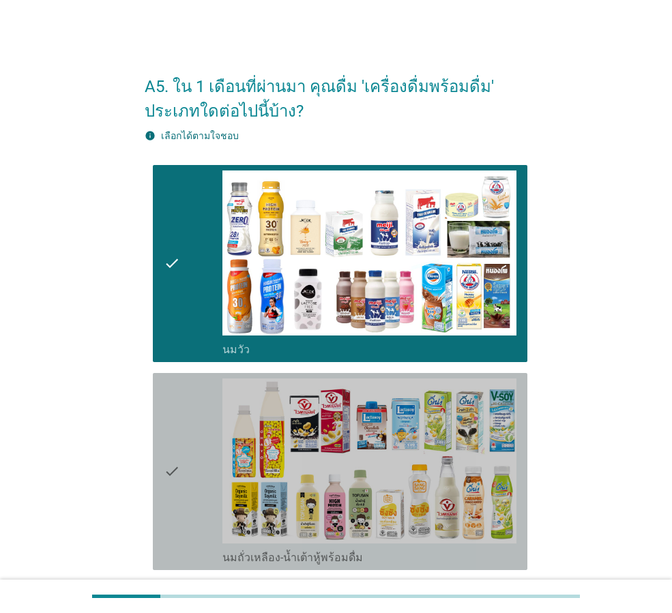
click at [181, 479] on div "check" at bounding box center [193, 472] width 59 height 186
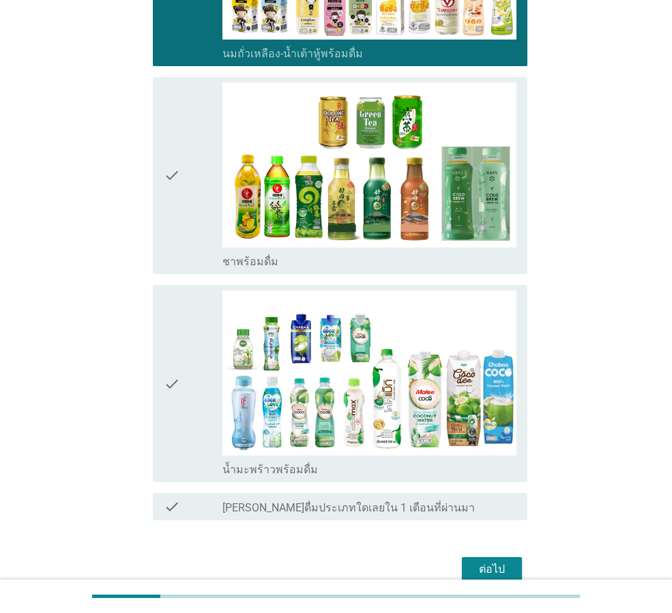
scroll to position [503, 0]
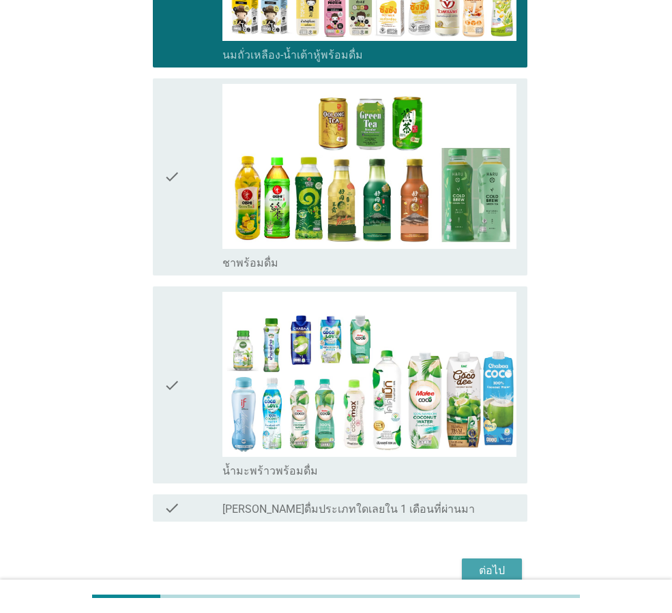
click at [501, 561] on button "ต่อไป" at bounding box center [492, 571] width 60 height 25
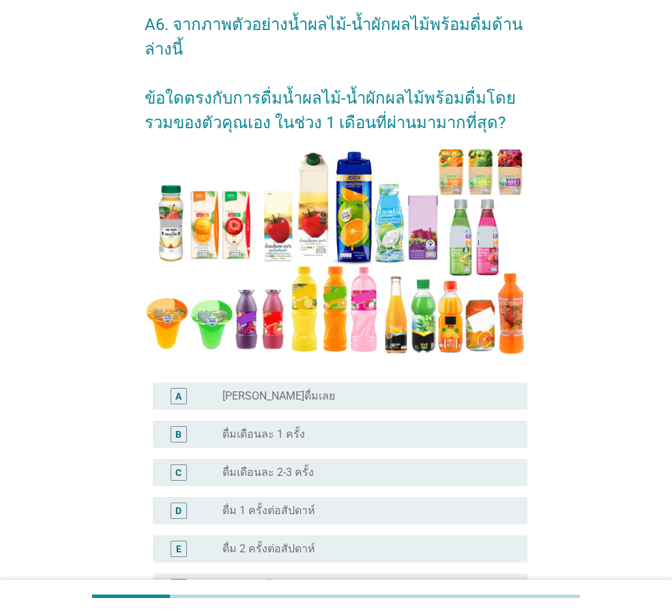
scroll to position [205, 0]
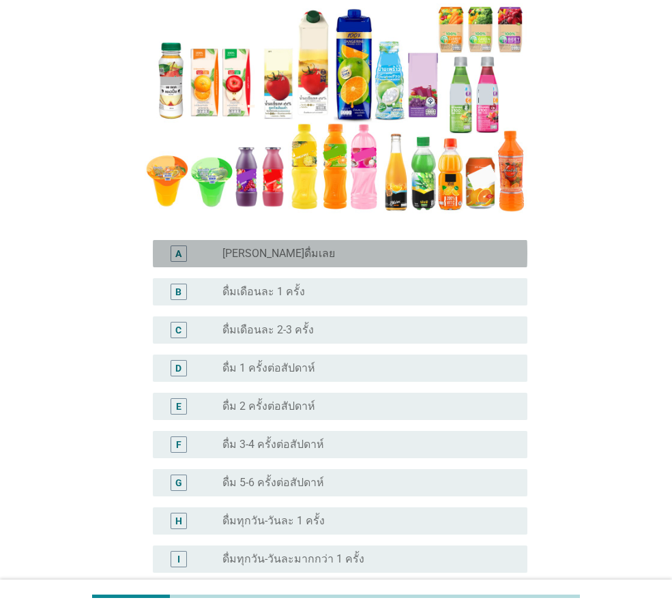
click at [255, 253] on label "[PERSON_NAME]ดื่มเลย" at bounding box center [278, 254] width 113 height 14
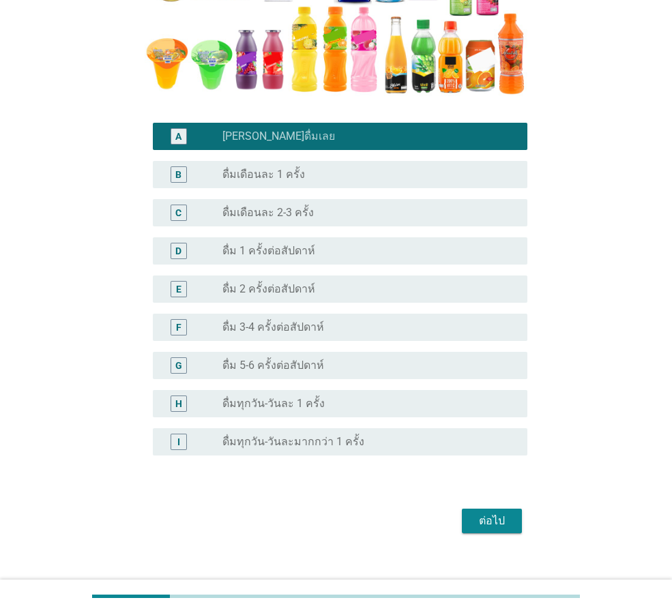
scroll to position [340, 0]
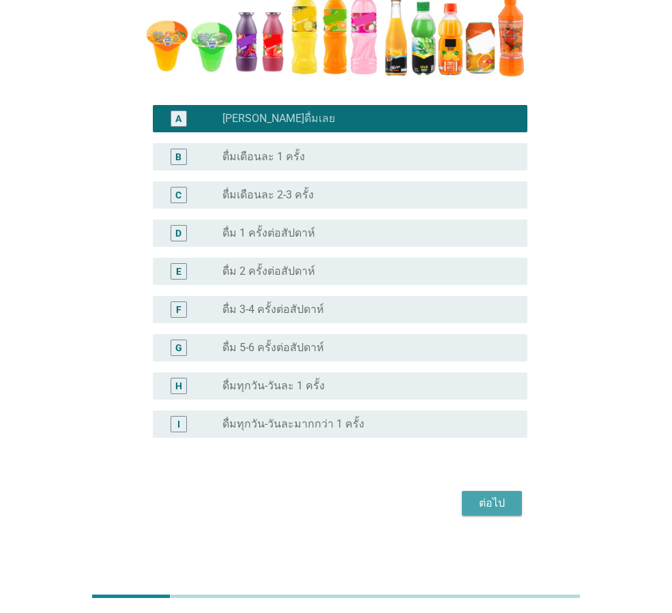
click at [514, 492] on button "ต่อไป" at bounding box center [492, 503] width 60 height 25
